Goal: Task Accomplishment & Management: Manage account settings

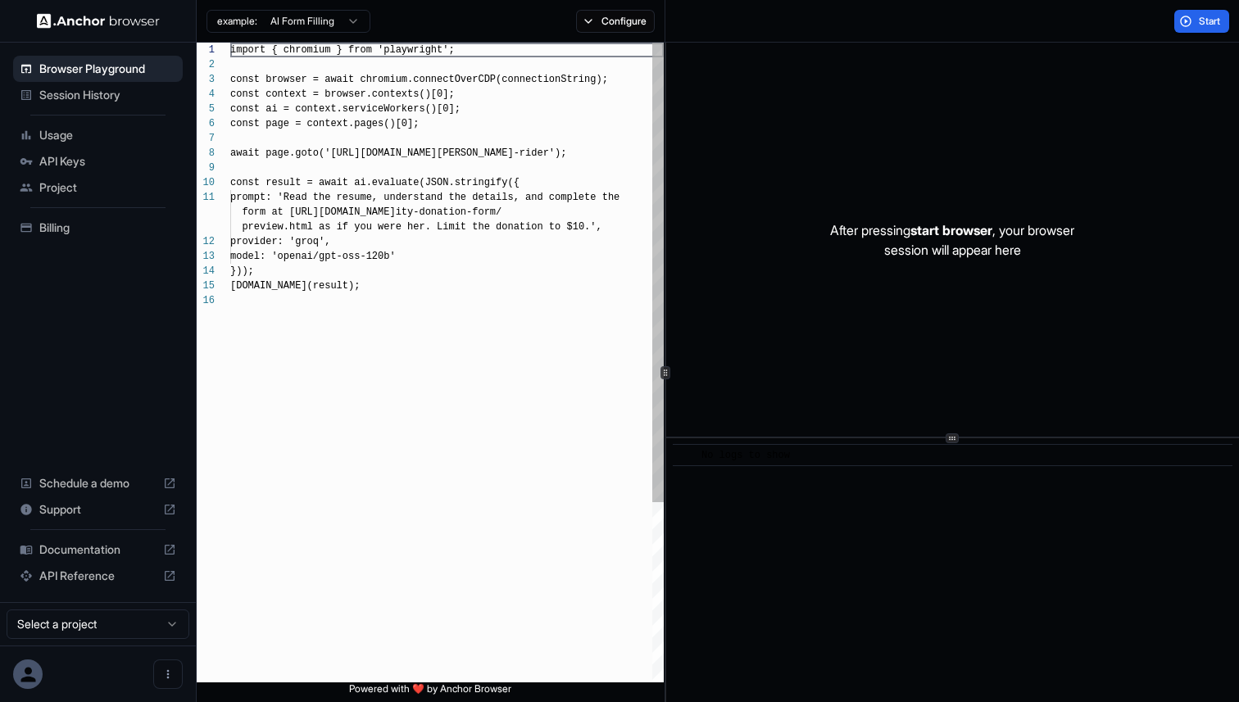
scroll to position [148, 0]
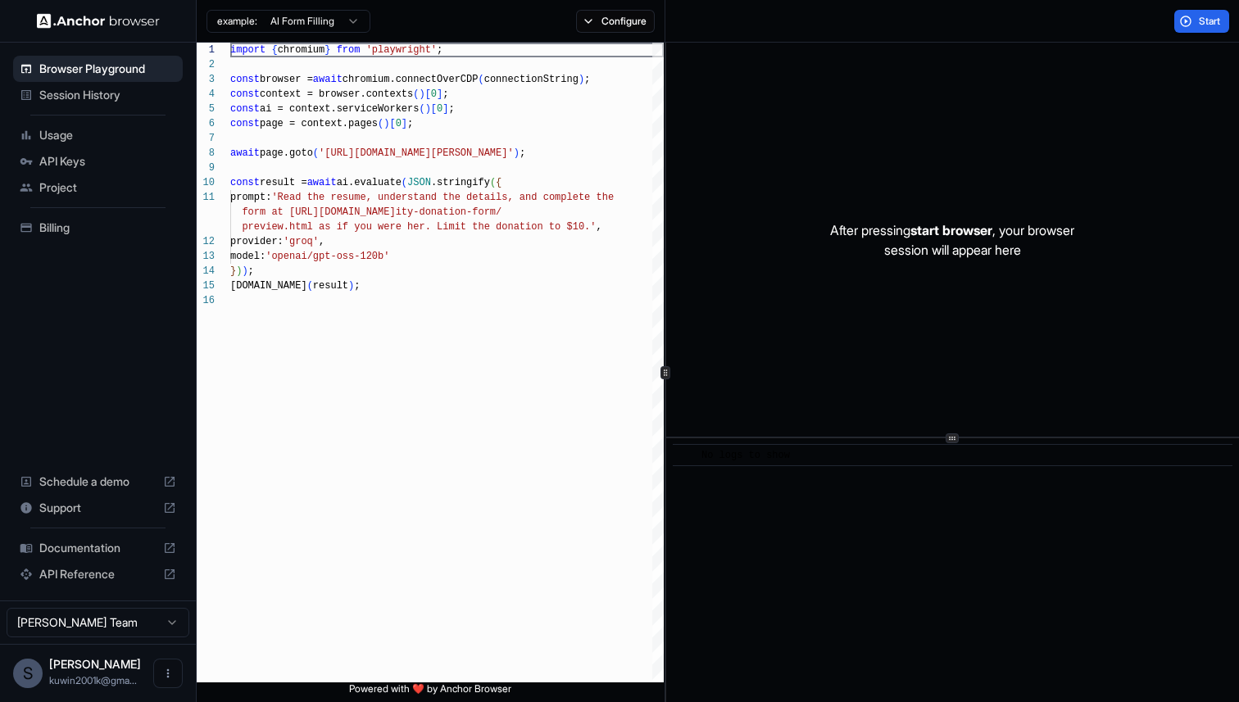
click at [107, 167] on span "API Keys" at bounding box center [107, 161] width 137 height 16
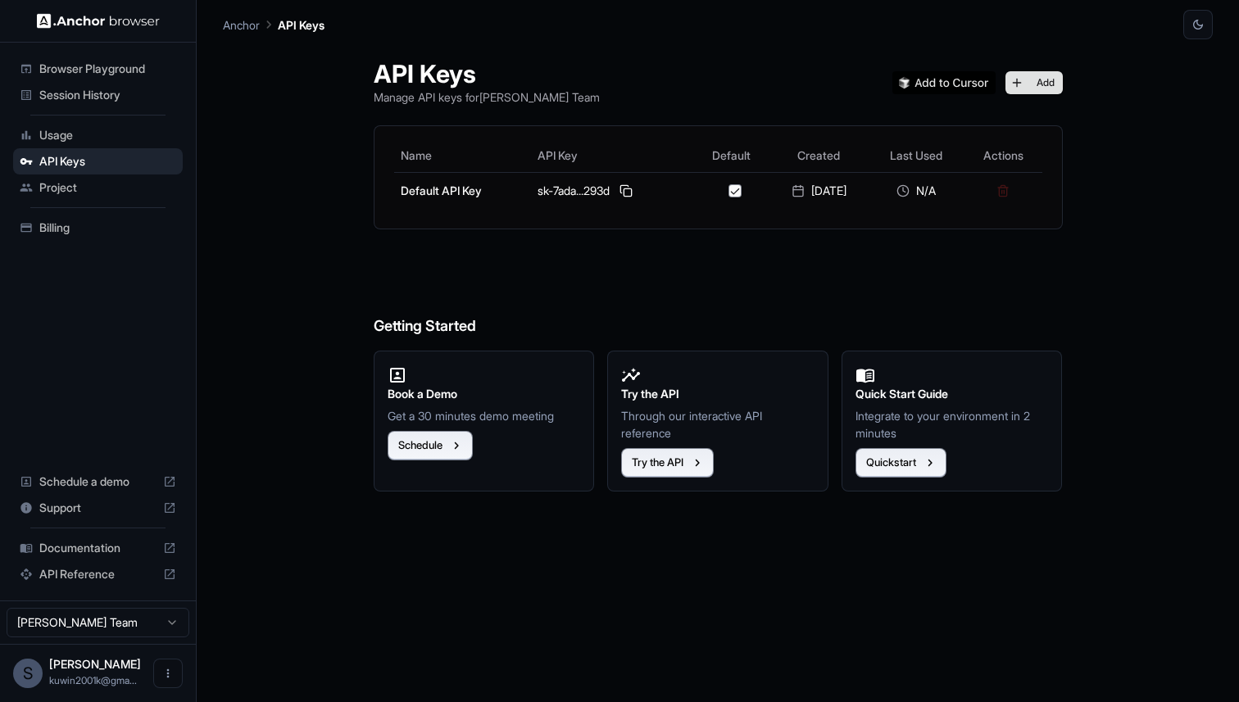
click at [1034, 77] on button "Add" at bounding box center [1034, 82] width 57 height 23
